Goal: Find specific page/section: Find specific page/section

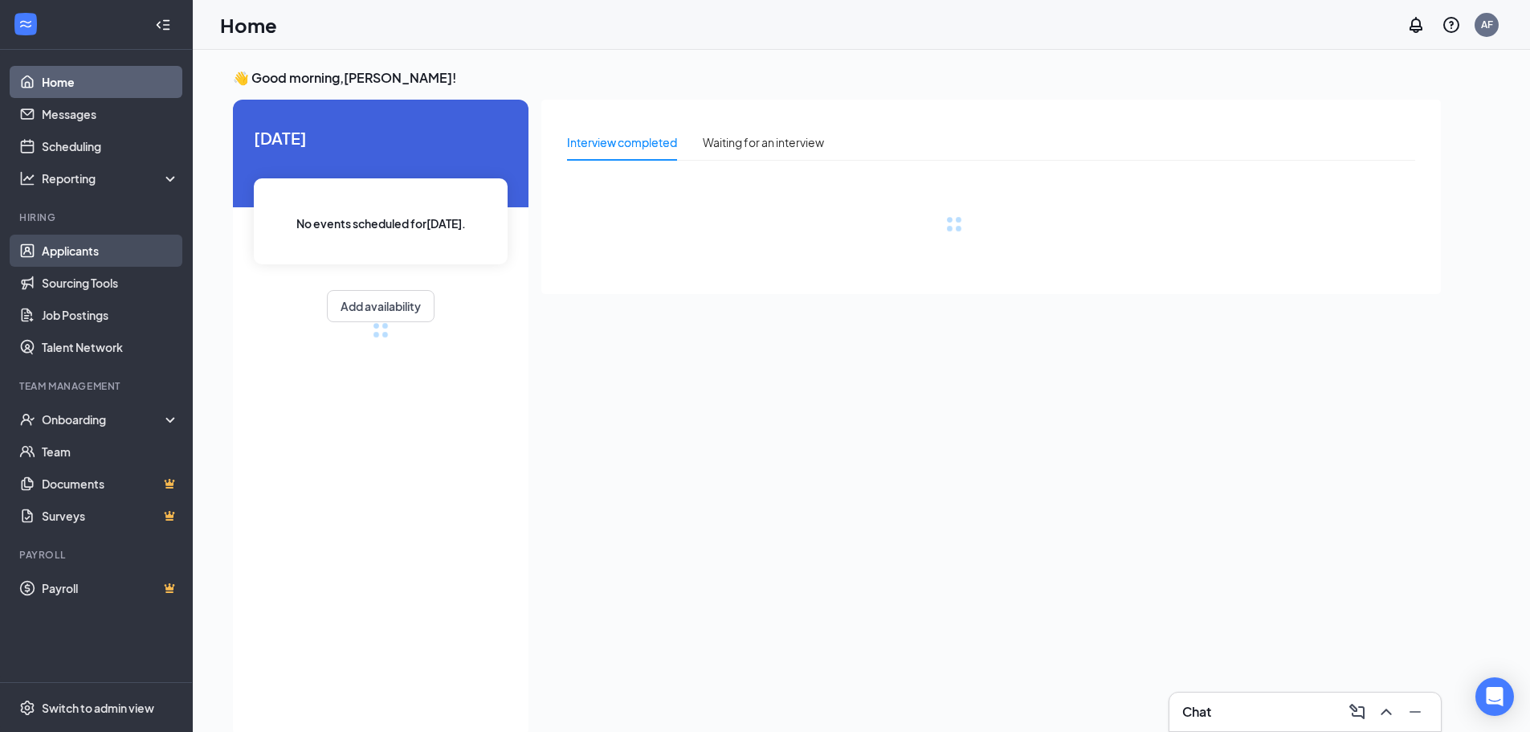
click at [71, 251] on link "Applicants" at bounding box center [110, 251] width 137 height 32
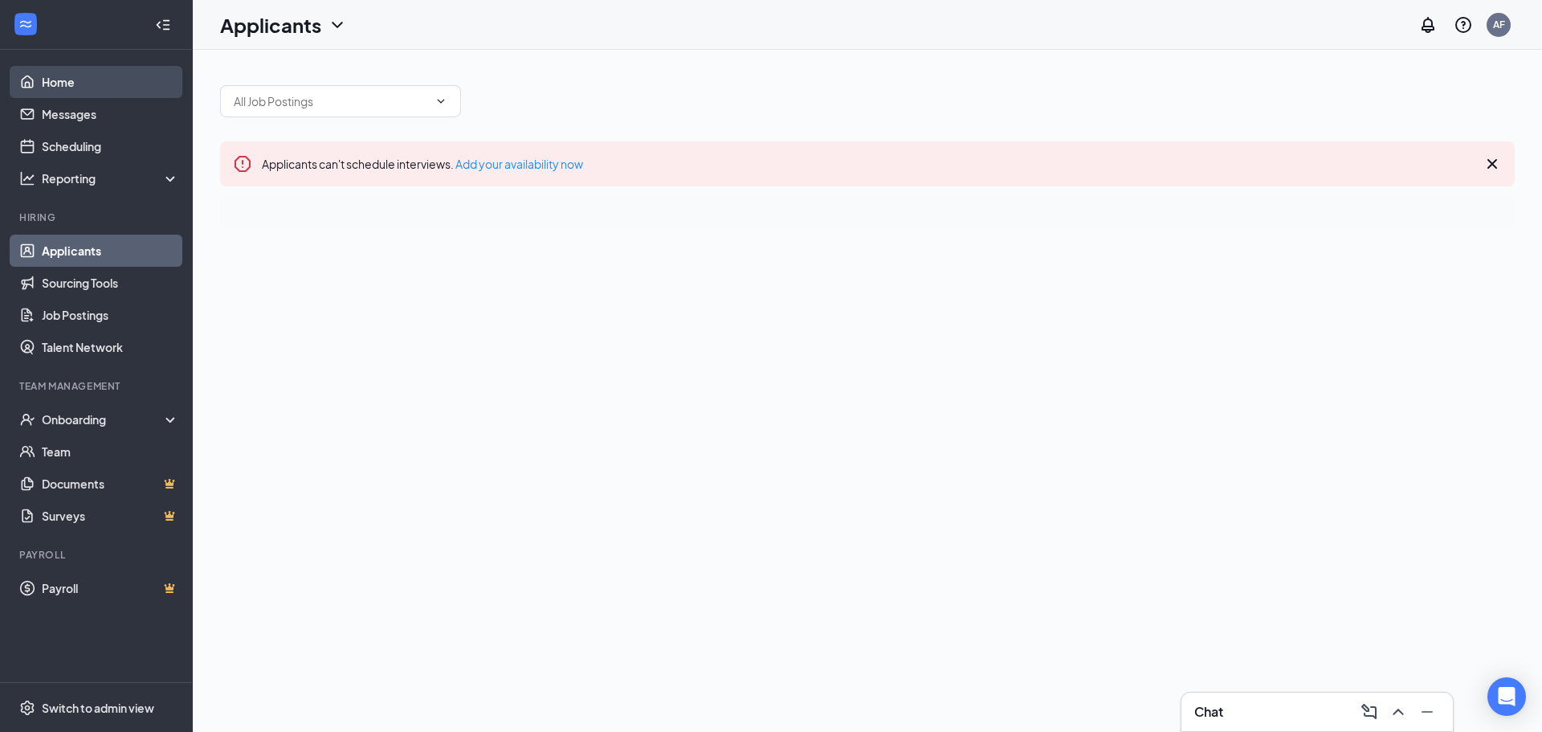
click at [69, 87] on link "Home" at bounding box center [110, 82] width 137 height 32
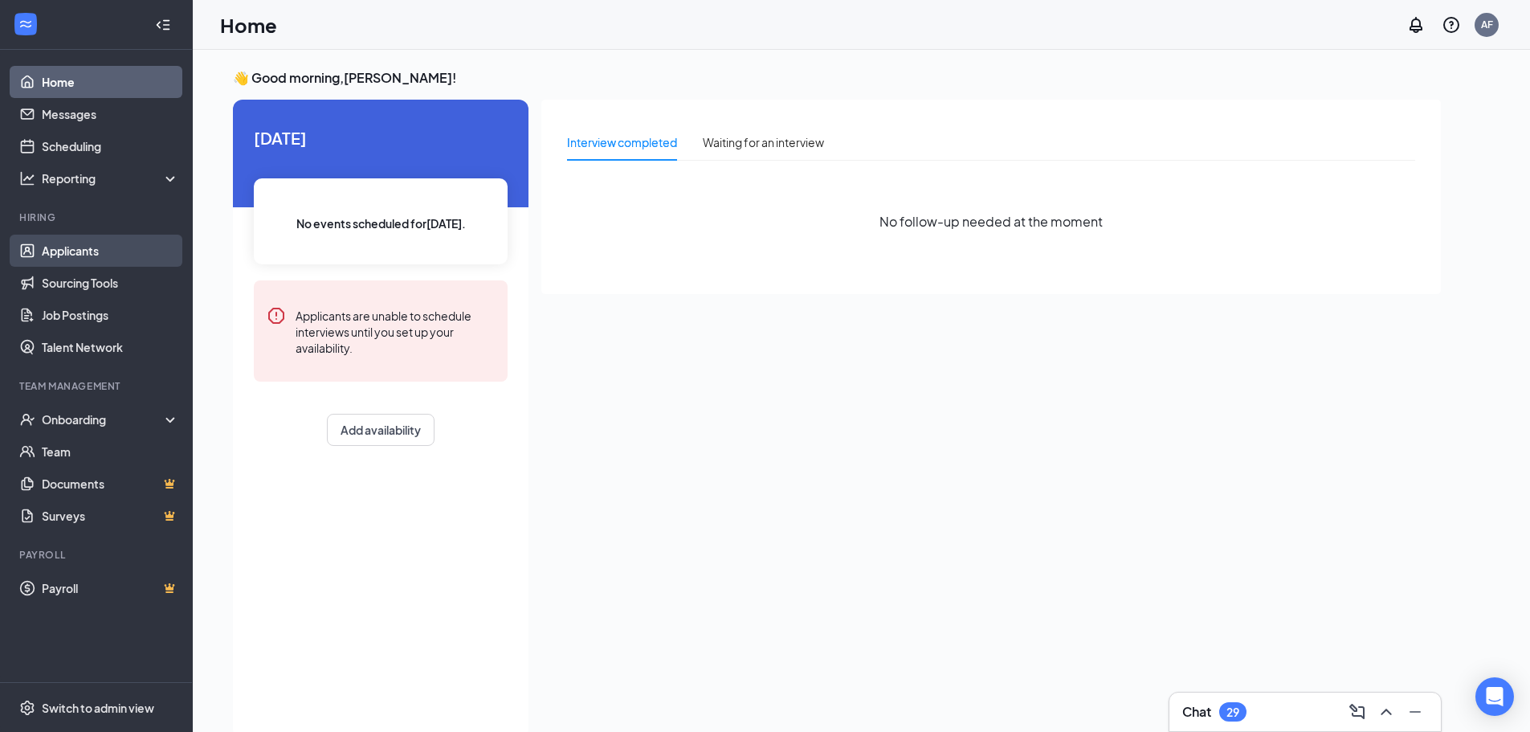
click at [88, 243] on link "Applicants" at bounding box center [110, 251] width 137 height 32
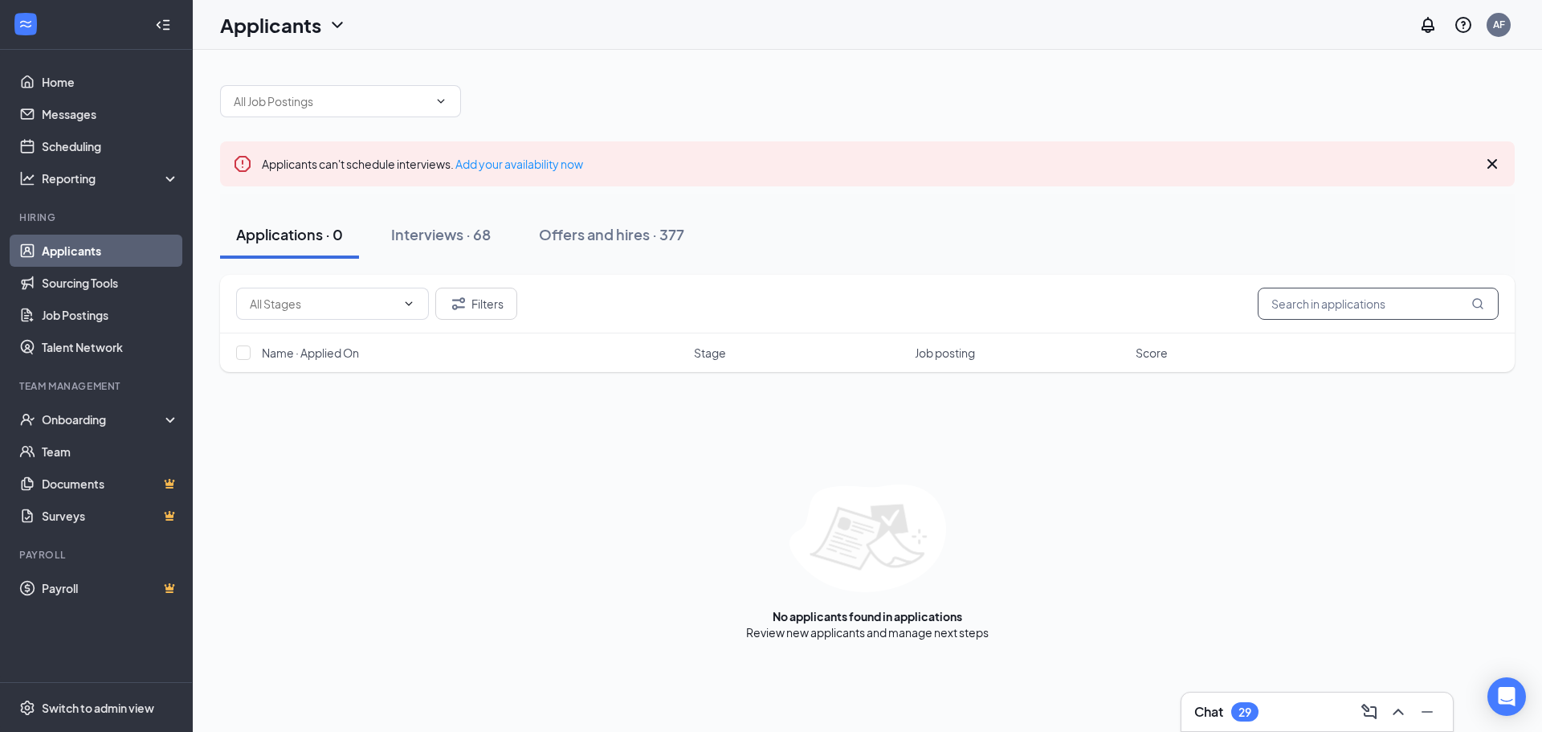
click at [1328, 308] on input "text" at bounding box center [1378, 304] width 241 height 32
type input "[PERSON_NAME]"
click at [492, 237] on div "Interviews · 1 / 68" at bounding box center [472, 234] width 117 height 20
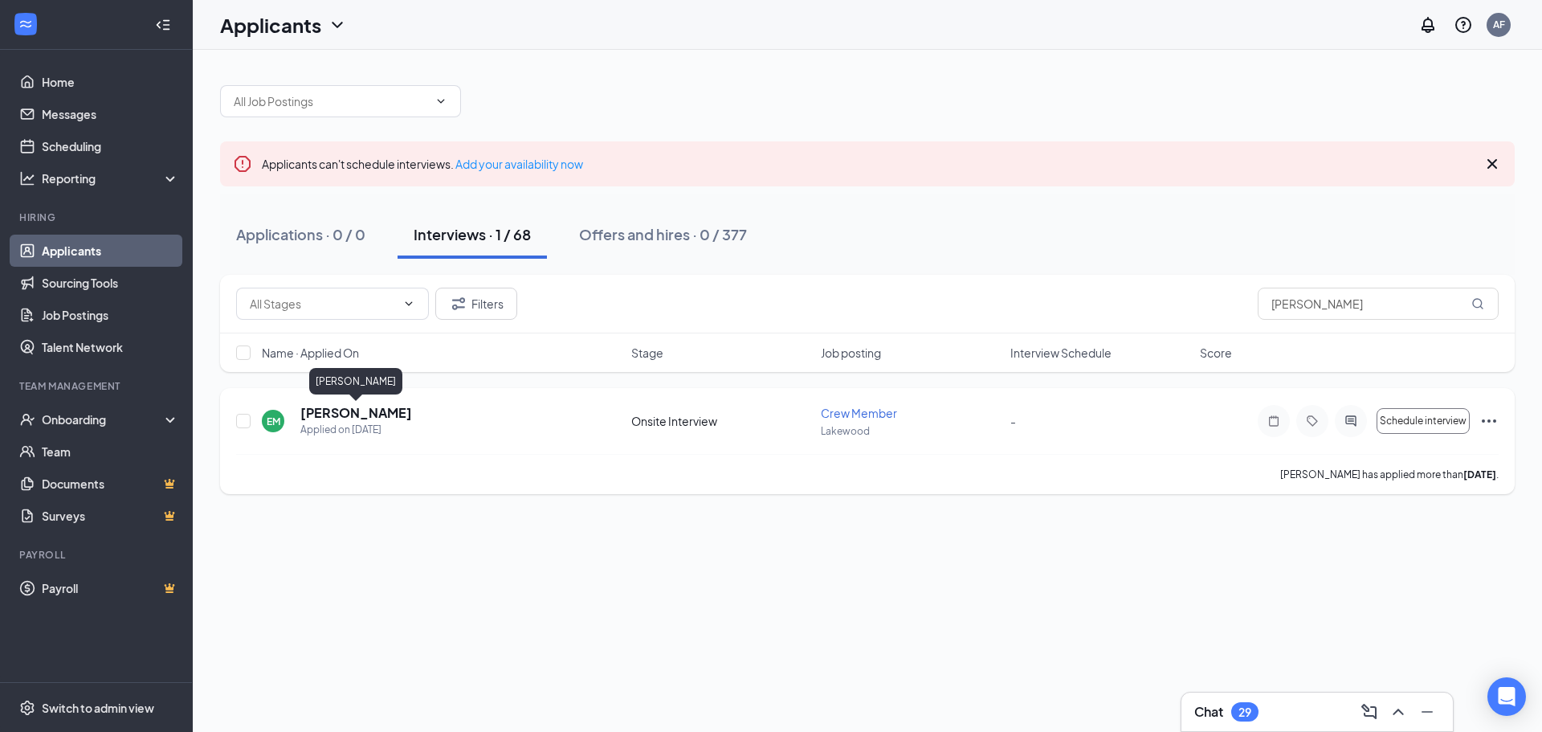
click at [326, 418] on h5 "[PERSON_NAME]" at bounding box center [356, 413] width 112 height 18
